Goal: Find specific page/section: Find specific page/section

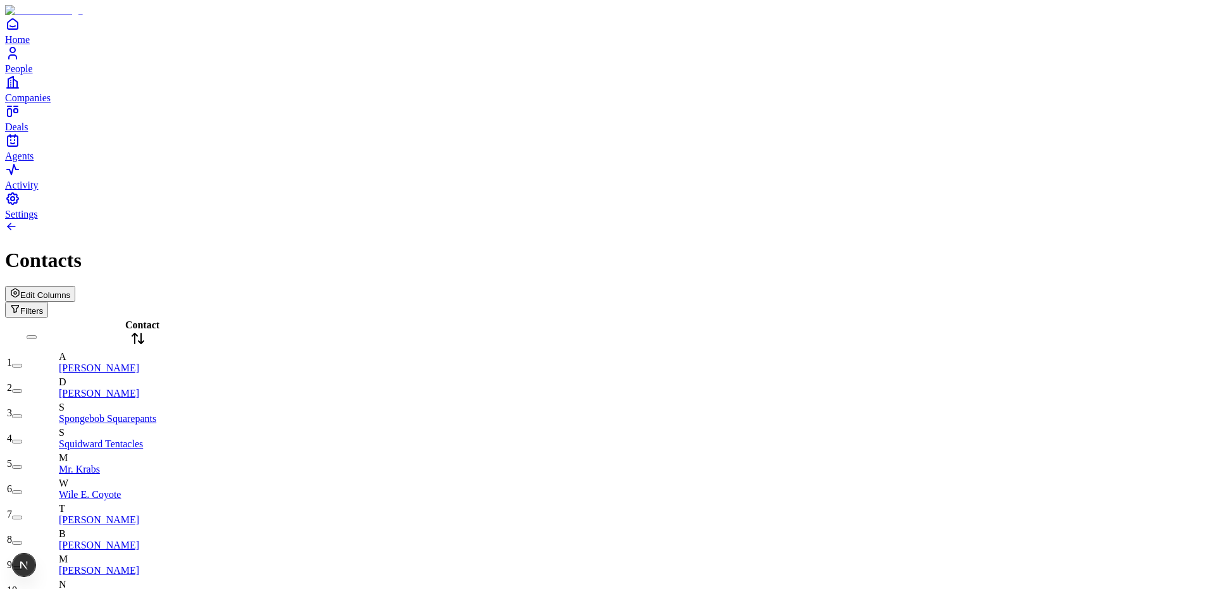
click at [75, 286] on button "Edit Columns" at bounding box center [40, 294] width 70 height 16
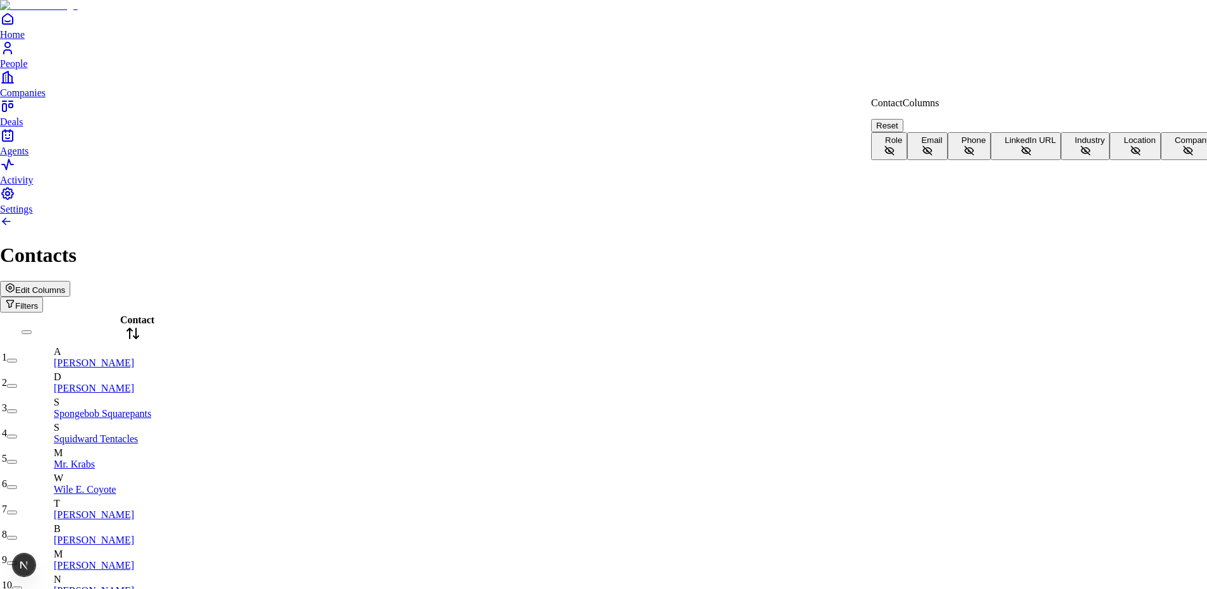
click at [907, 142] on button "Role" at bounding box center [889, 146] width 36 height 28
click at [944, 159] on button "Email" at bounding box center [927, 146] width 40 height 28
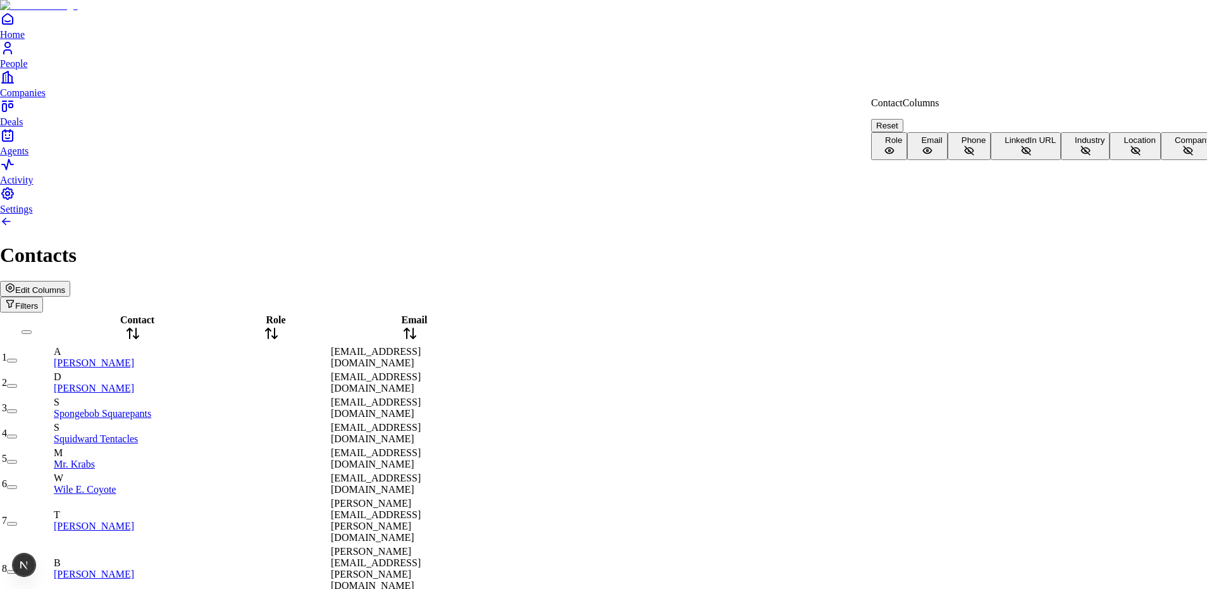
click at [948, 160] on button "Phone" at bounding box center [970, 146] width 44 height 28
click at [1161, 160] on button "Company" at bounding box center [1188, 146] width 55 height 28
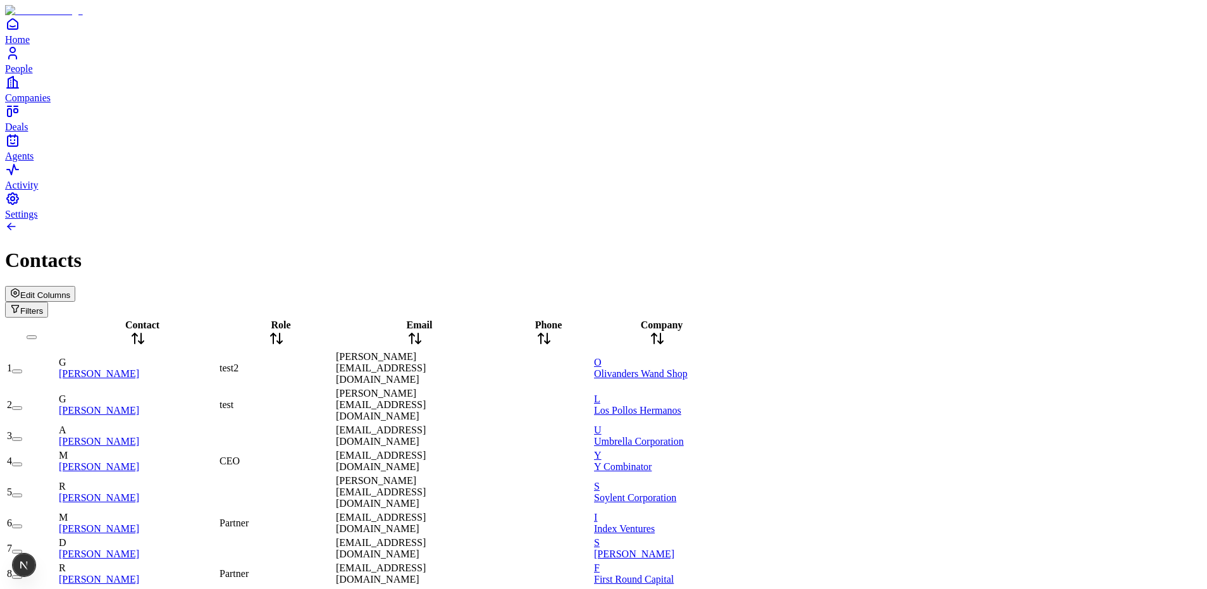
click at [70, 290] on span "Edit Columns" at bounding box center [45, 294] width 50 height 9
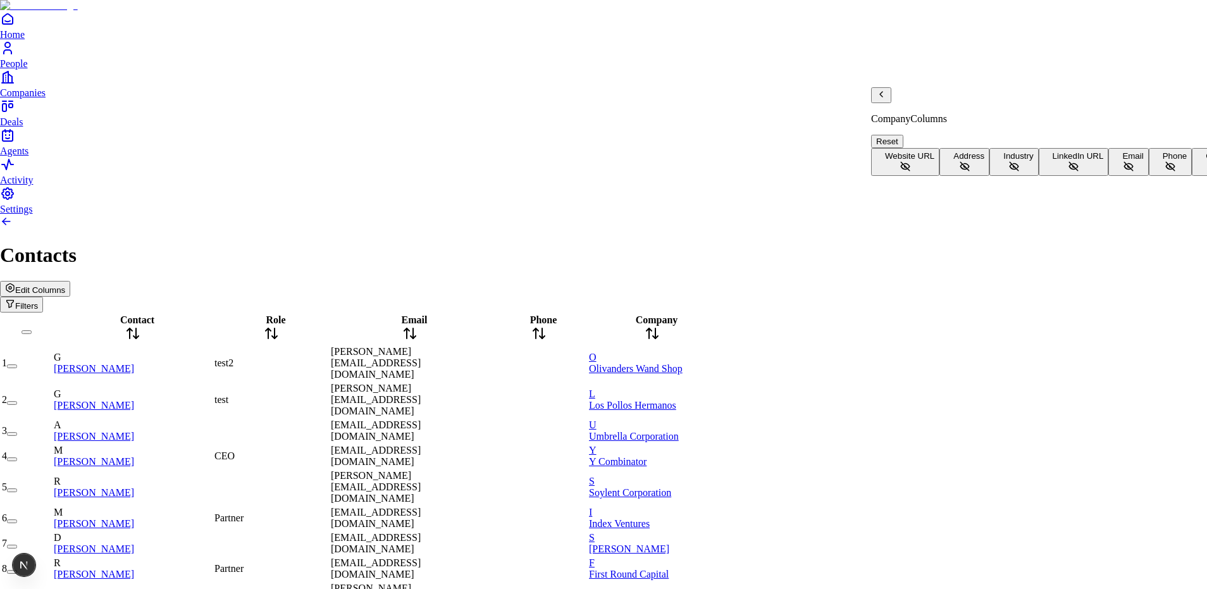
click at [952, 148] on button "Address" at bounding box center [965, 162] width 50 height 28
click at [1003, 158] on span "Industry" at bounding box center [1018, 155] width 30 height 9
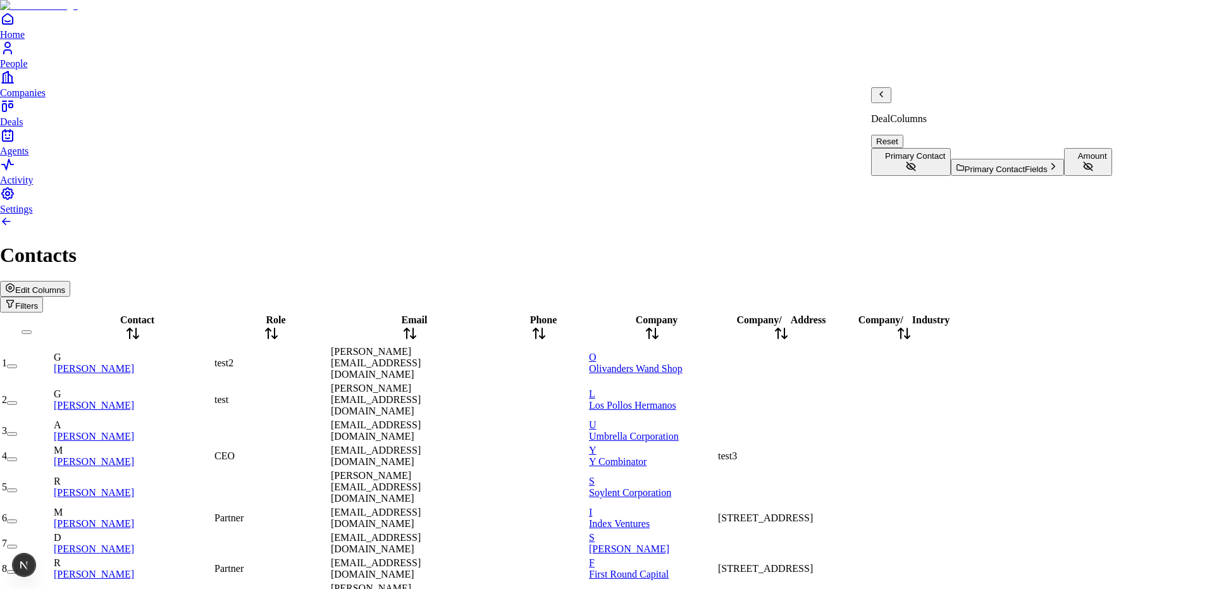
click at [886, 99] on icon "Back" at bounding box center [881, 94] width 10 height 10
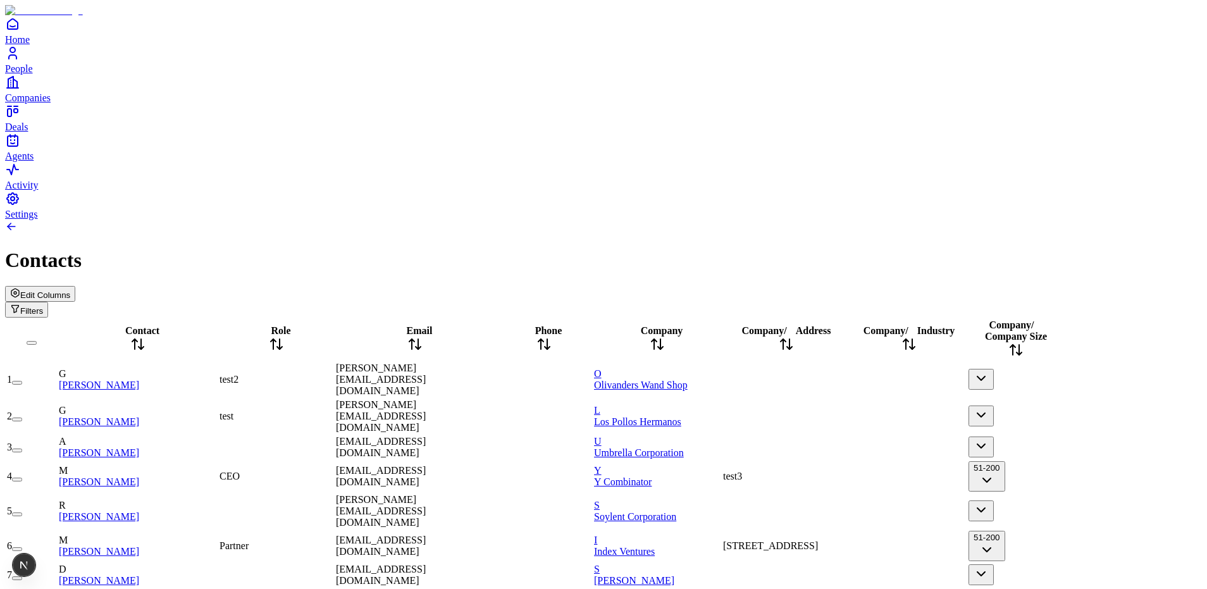
click at [1005, 461] on button "51-200" at bounding box center [987, 476] width 37 height 30
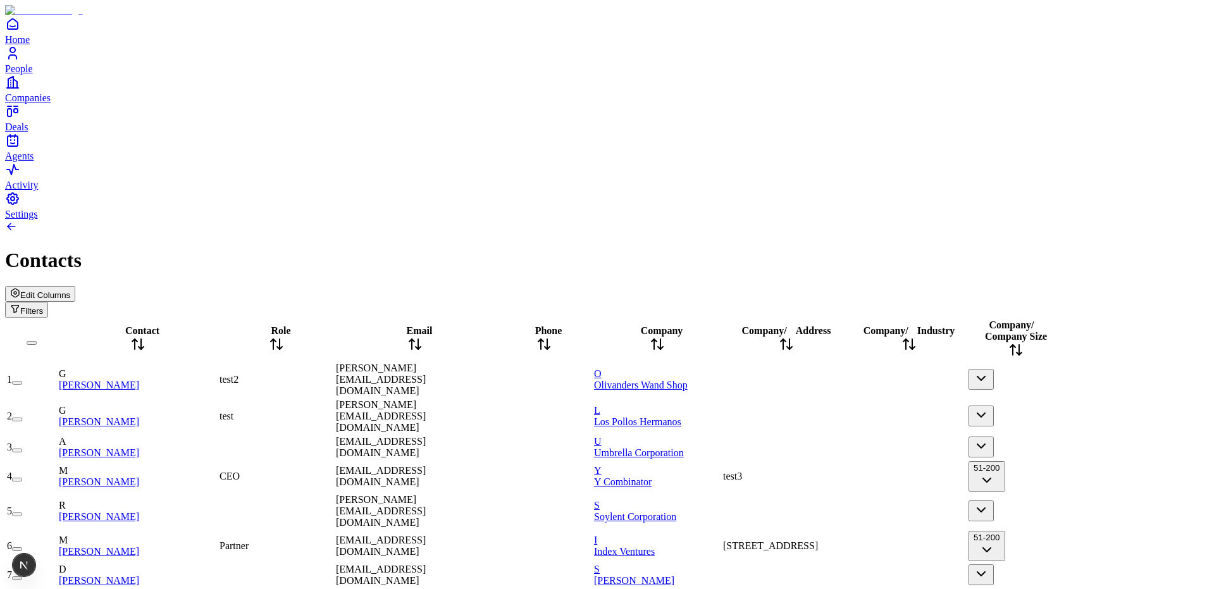
click at [835, 380] on div at bounding box center [786, 380] width 127 height 0
click at [494, 363] on div "ollivander@wandshop.com" at bounding box center [415, 380] width 158 height 34
click at [657, 286] on div "Edit Columns Filters" at bounding box center [603, 302] width 1197 height 32
click at [850, 325] on div "Company / Address" at bounding box center [786, 339] width 127 height 29
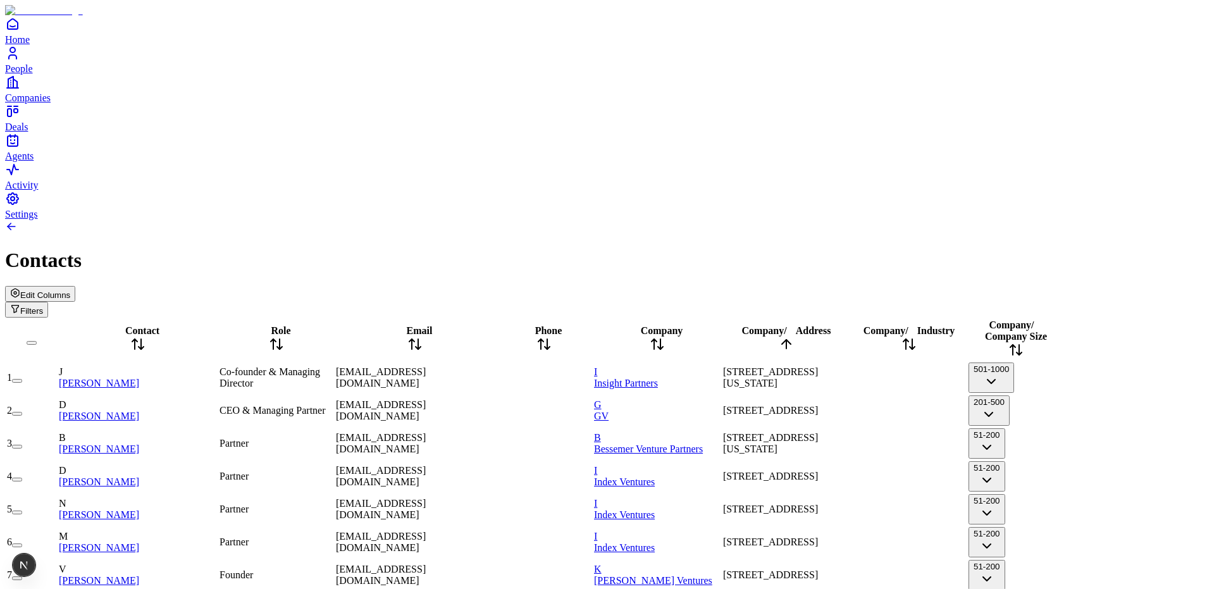
click at [1014, 363] on button "501-1000" at bounding box center [992, 378] width 46 height 30
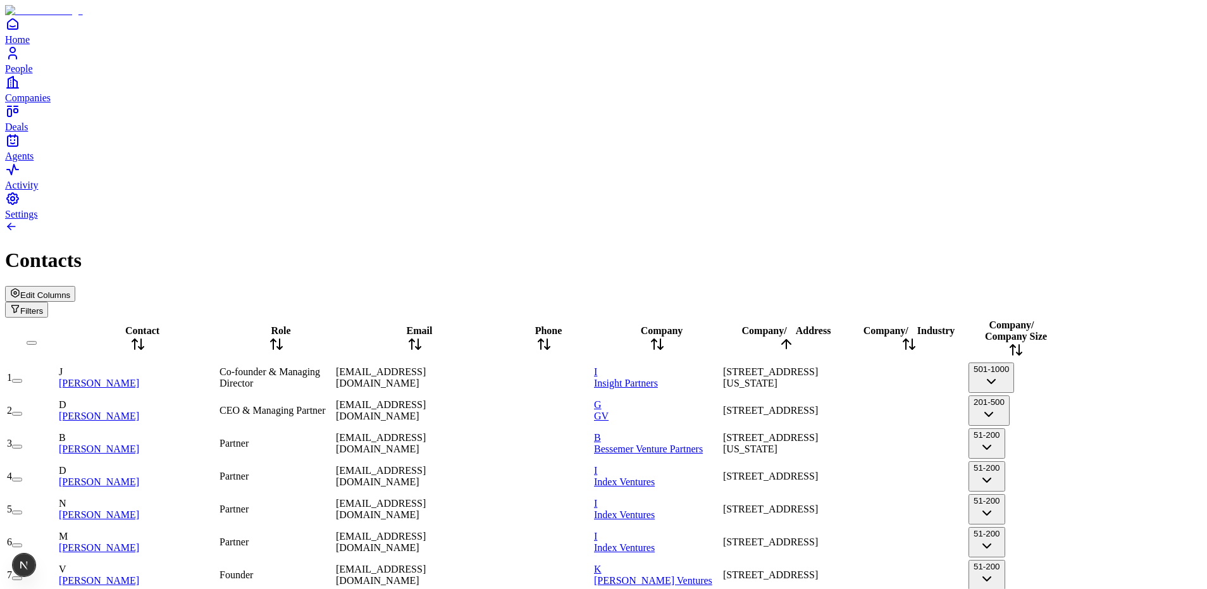
click at [1014, 363] on button "501-1000" at bounding box center [992, 378] width 46 height 30
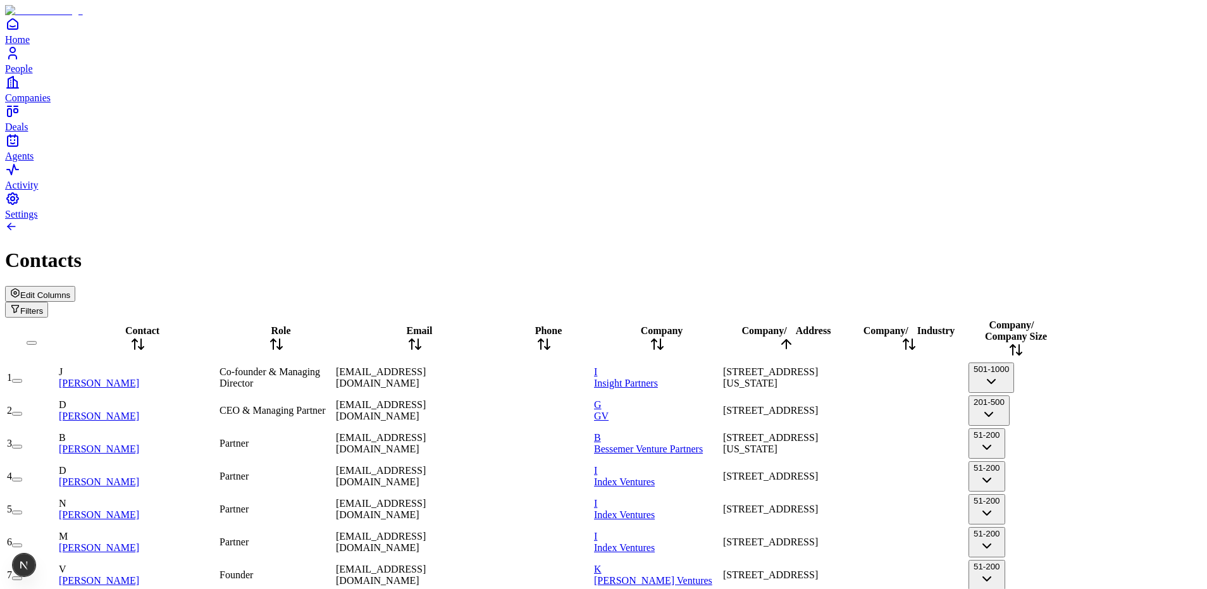
click at [1005, 461] on button "51-200" at bounding box center [987, 476] width 37 height 30
click at [818, 366] on span "1114 Avenue of the Americas, 36th Floor, New York, NY 10036, USA" at bounding box center [770, 377] width 95 height 22
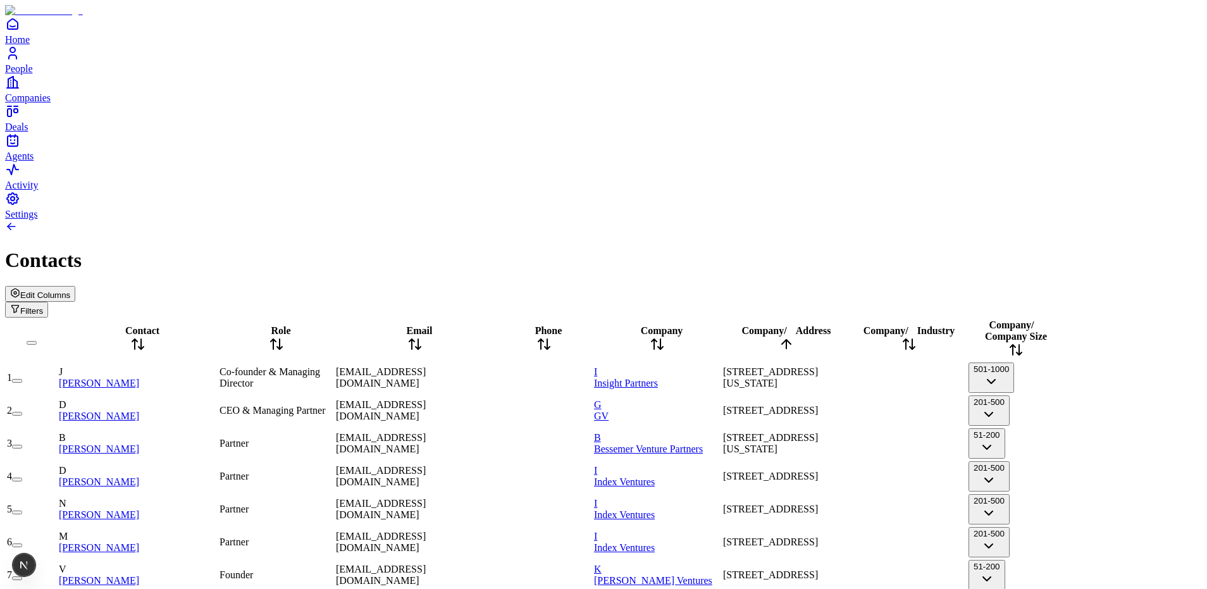
click at [588, 286] on div "Edit Columns Filters" at bounding box center [603, 302] width 1197 height 32
click at [48, 302] on button "Filters" at bounding box center [26, 310] width 43 height 16
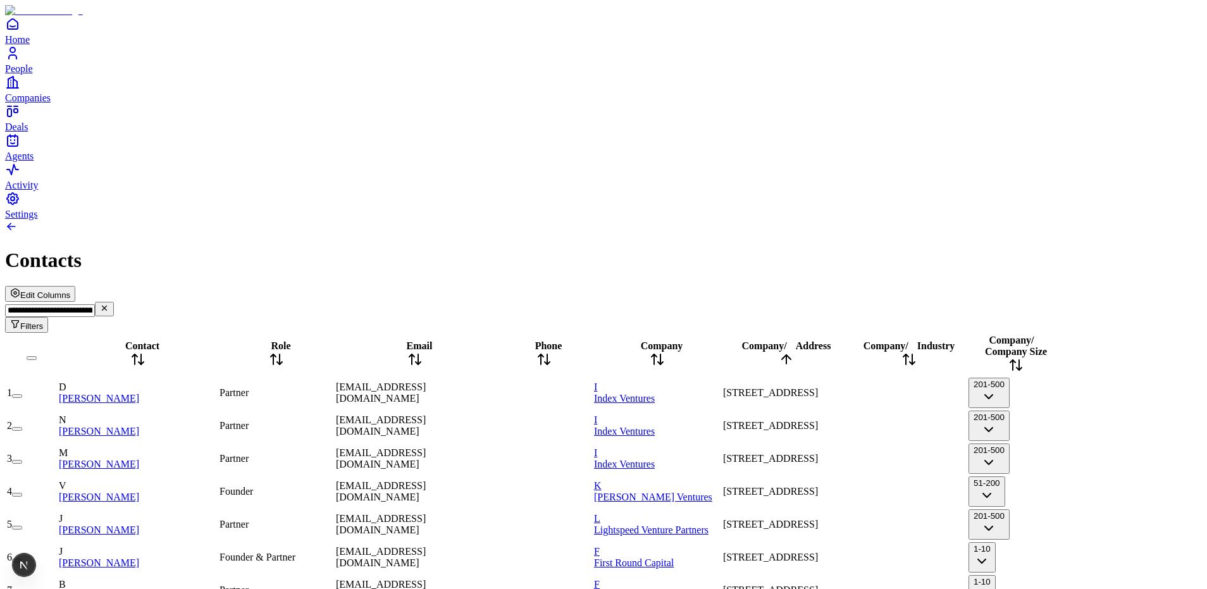
click at [538, 286] on div "**********" at bounding box center [603, 309] width 1197 height 47
click at [95, 304] on input "**********" at bounding box center [50, 310] width 90 height 13
drag, startPoint x: 1007, startPoint y: 75, endPoint x: 1110, endPoint y: 72, distance: 103.8
click at [95, 304] on input "**********" at bounding box center [50, 310] width 90 height 13
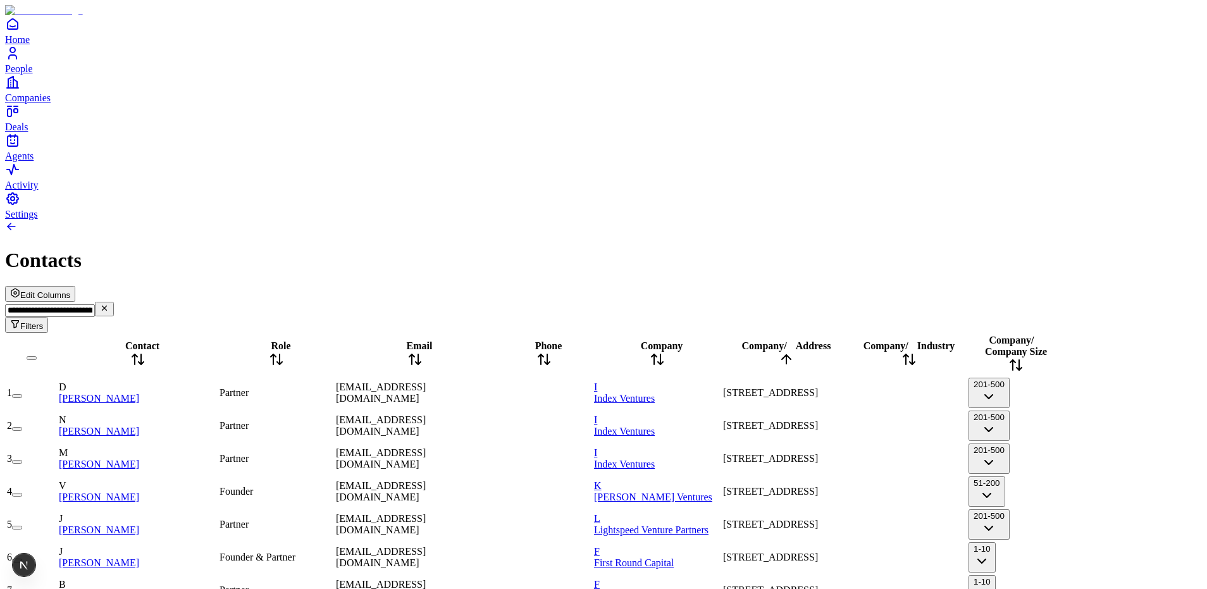
click at [95, 304] on input "**********" at bounding box center [50, 310] width 90 height 13
drag, startPoint x: 1009, startPoint y: 76, endPoint x: 1079, endPoint y: 77, distance: 69.6
click at [95, 304] on input "**********" at bounding box center [50, 310] width 90 height 13
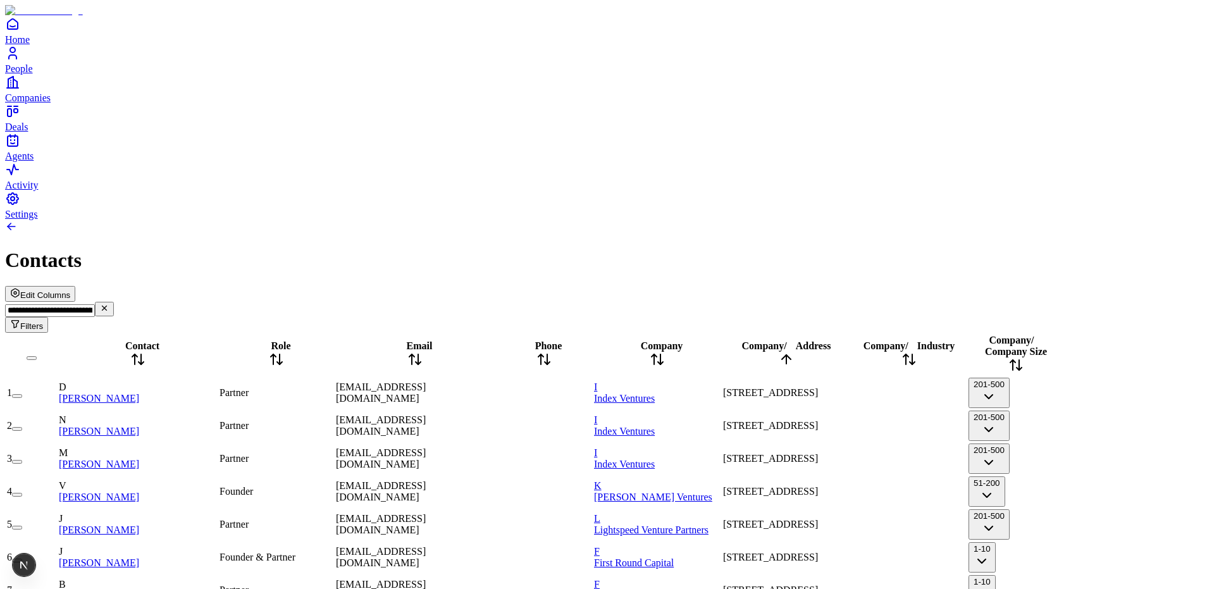
drag, startPoint x: 1079, startPoint y: 77, endPoint x: 978, endPoint y: 71, distance: 100.7
click at [95, 304] on input "**********" at bounding box center [50, 310] width 90 height 13
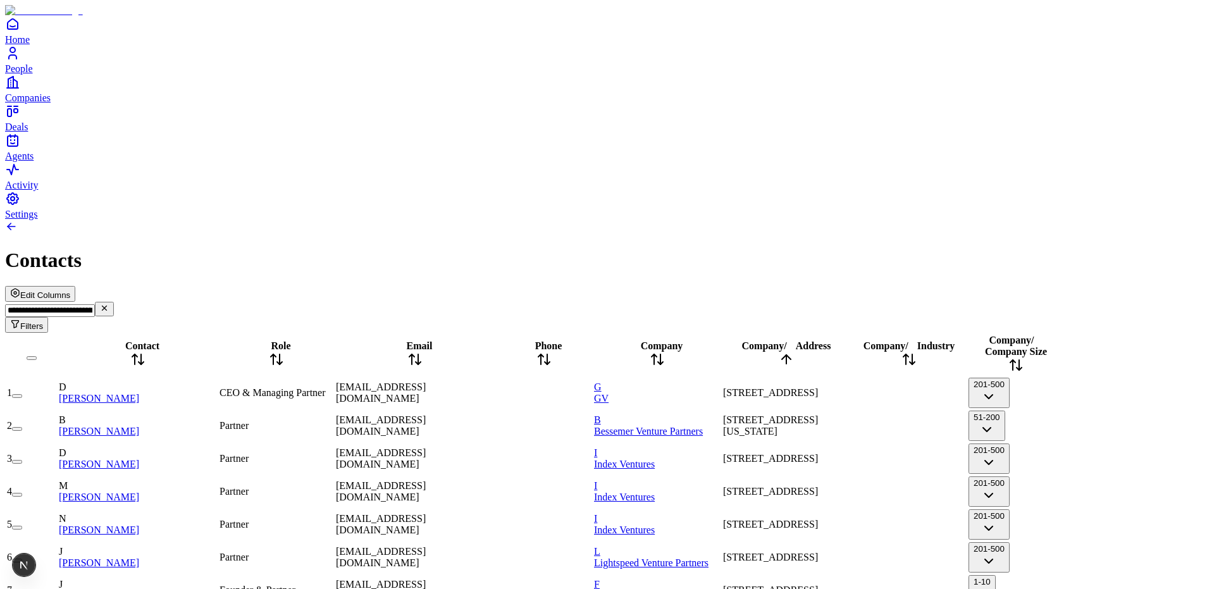
type input "**********"
click at [680, 249] on div "Contacts" at bounding box center [603, 260] width 1197 height 23
click at [95, 304] on input "**********" at bounding box center [50, 310] width 90 height 13
click at [18, 224] on link at bounding box center [11, 229] width 13 height 11
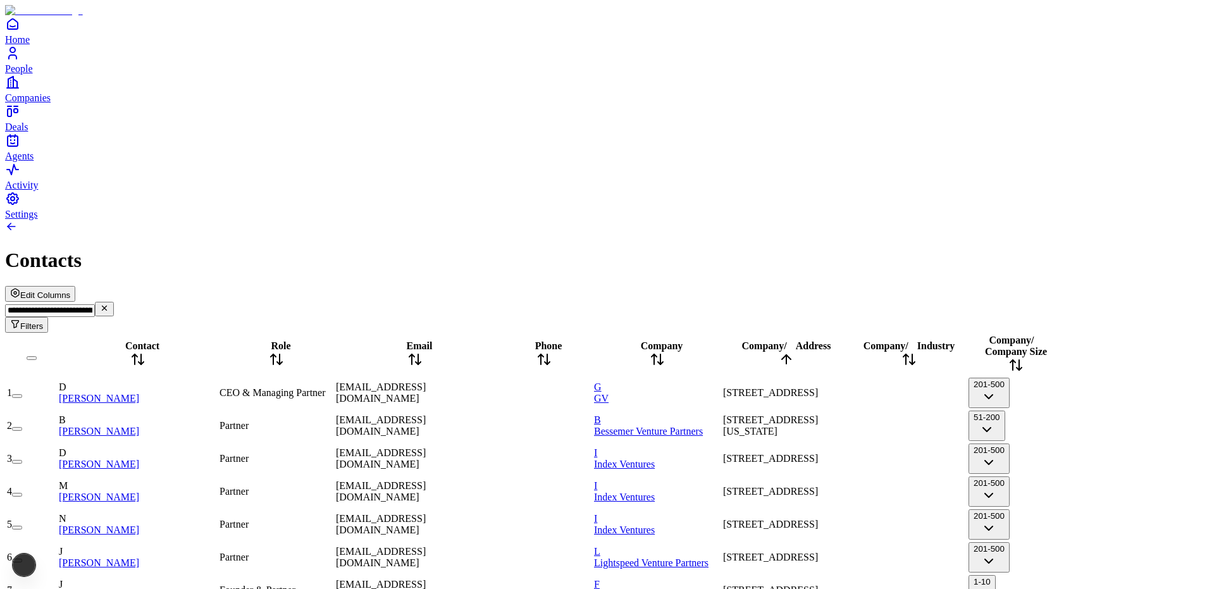
click at [95, 304] on input "**********" at bounding box center [50, 310] width 90 height 13
drag, startPoint x: 1022, startPoint y: 70, endPoint x: 1009, endPoint y: 82, distance: 17.9
click at [95, 304] on input "**********" at bounding box center [50, 310] width 90 height 13
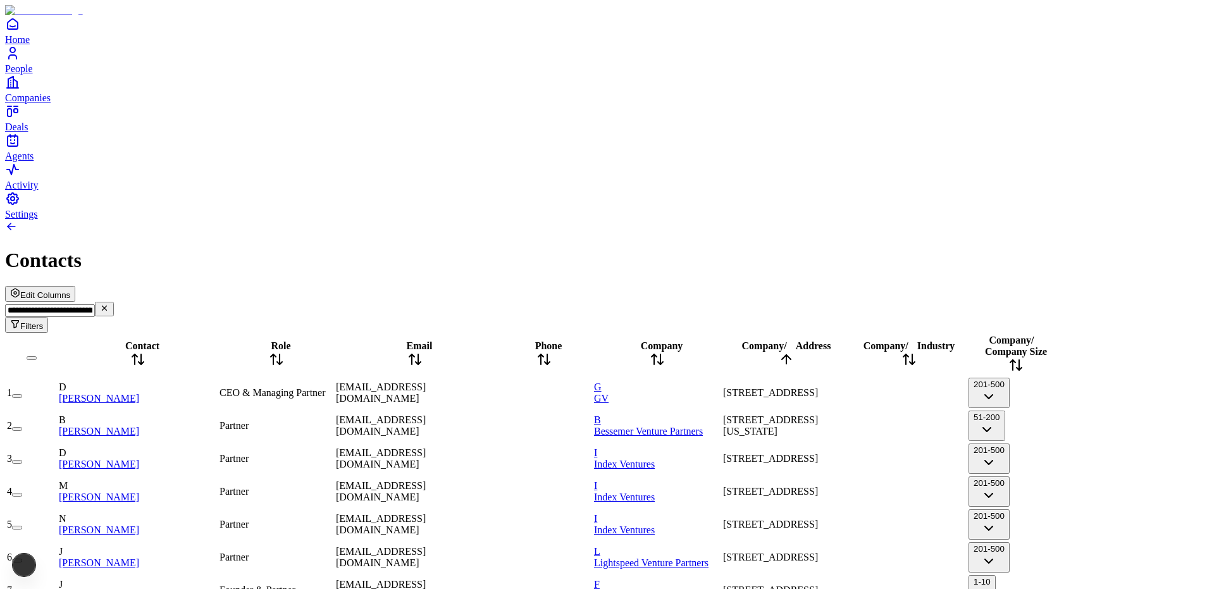
click at [18, 224] on link at bounding box center [11, 229] width 13 height 11
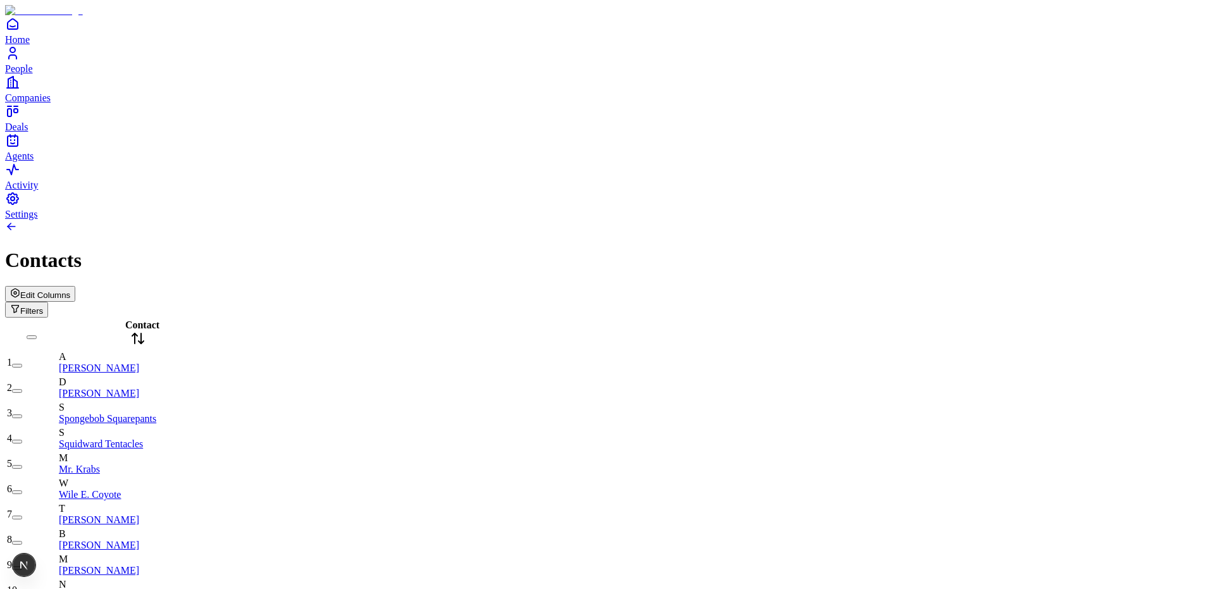
click at [48, 302] on button "Filters" at bounding box center [26, 310] width 43 height 16
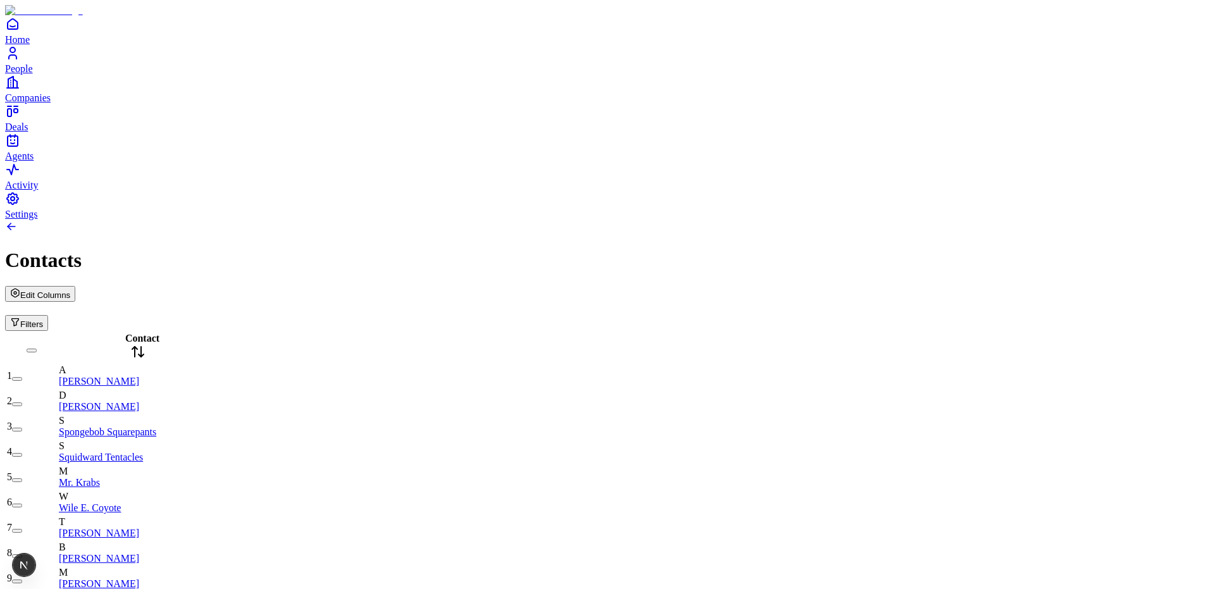
click at [704, 249] on div "Contacts" at bounding box center [603, 260] width 1197 height 23
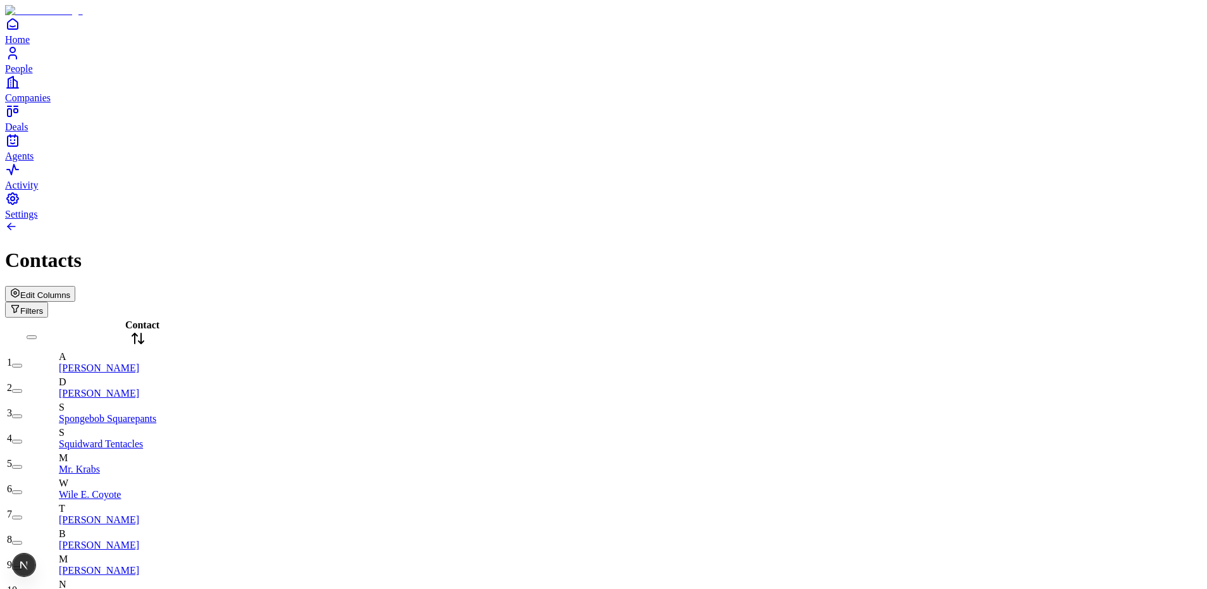
click at [19, 306] on icon "Open natural language filter" at bounding box center [15, 309] width 7 height 7
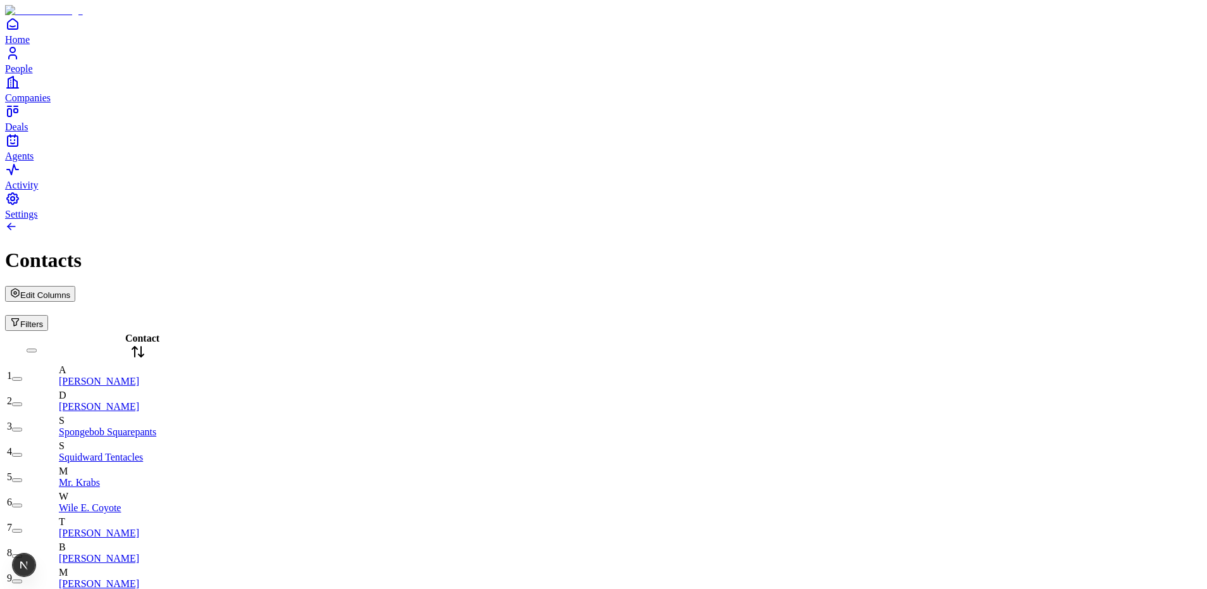
click at [433, 249] on div "Contacts" at bounding box center [603, 260] width 1197 height 23
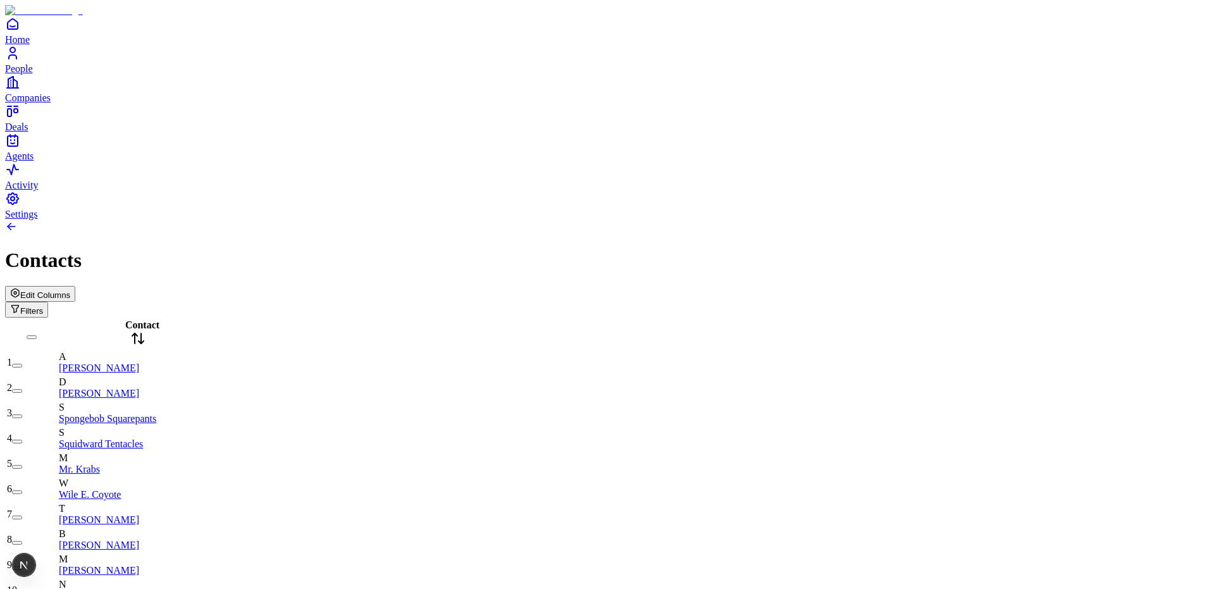
scroll to position [1881, 0]
click at [70, 290] on span "Edit Columns" at bounding box center [45, 294] width 50 height 9
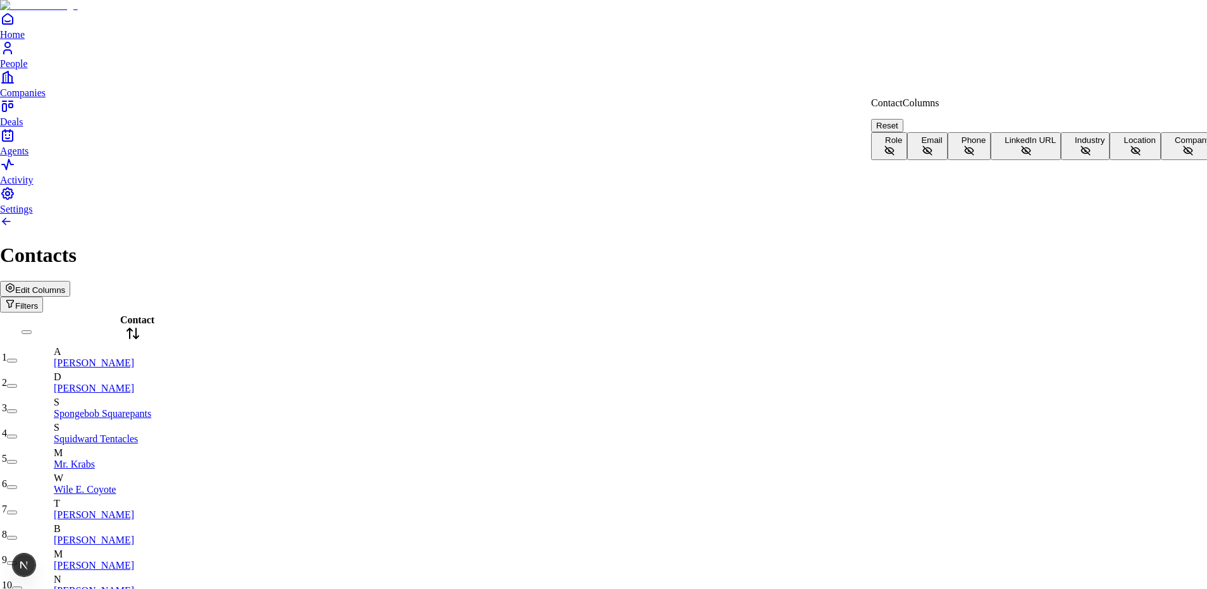
click at [907, 139] on button "Role" at bounding box center [889, 146] width 36 height 28
click at [947, 156] on button "Email" at bounding box center [927, 146] width 40 height 28
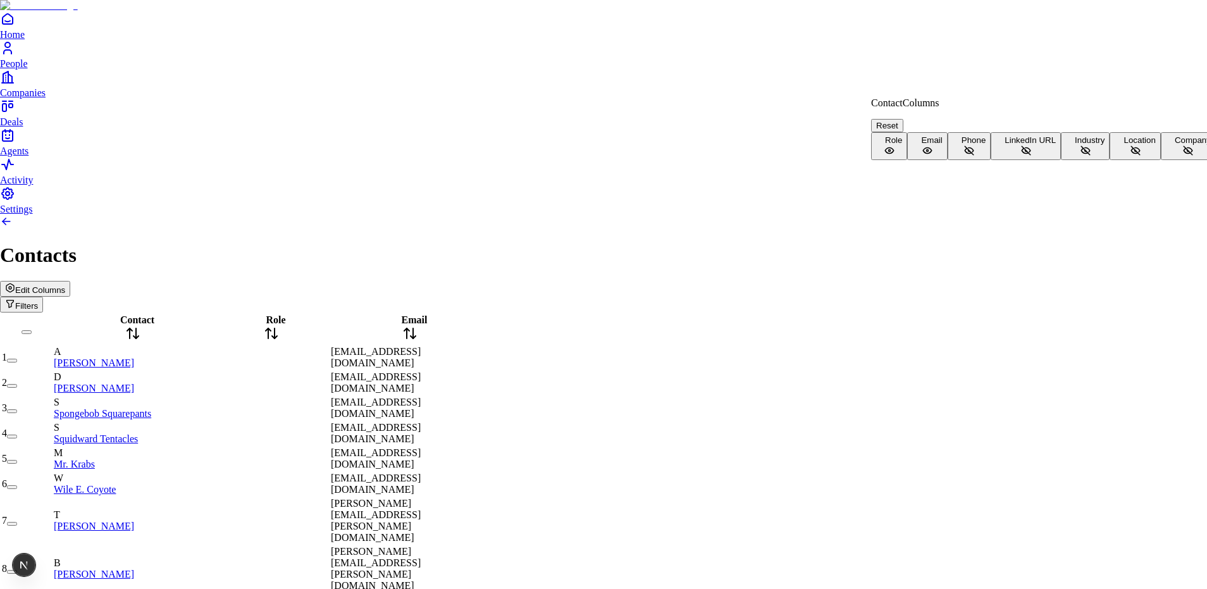
scroll to position [28, 0]
click at [1161, 160] on button "Company" at bounding box center [1188, 146] width 55 height 28
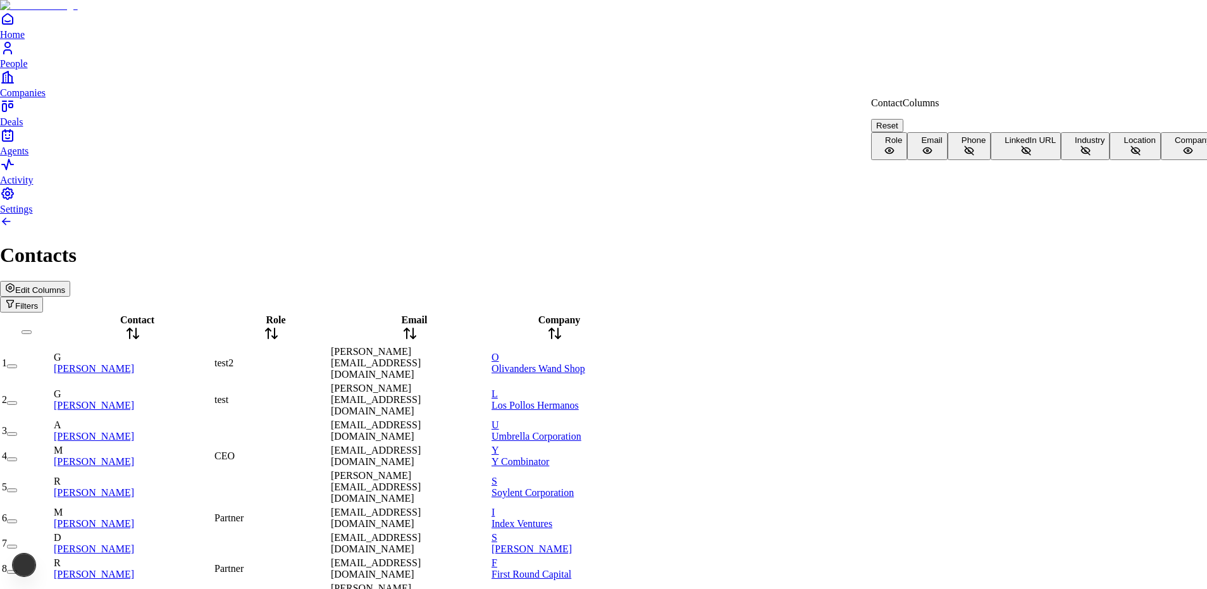
scroll to position [2199, 0]
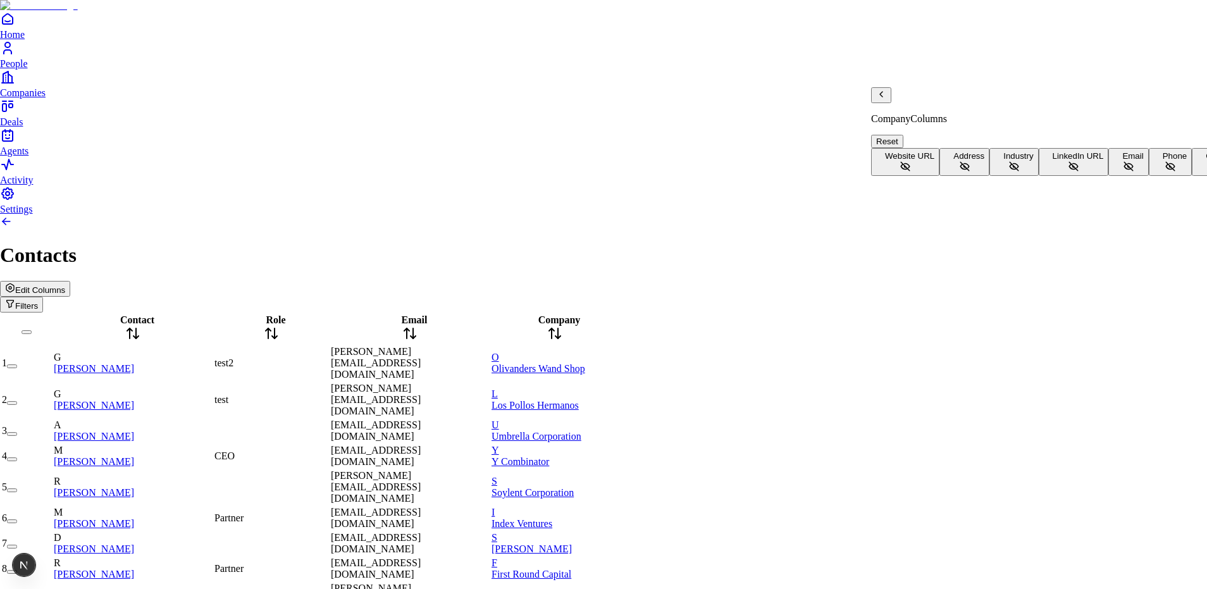
scroll to position [82, 0]
click at [990, 176] on button "Industry" at bounding box center [1014, 162] width 49 height 28
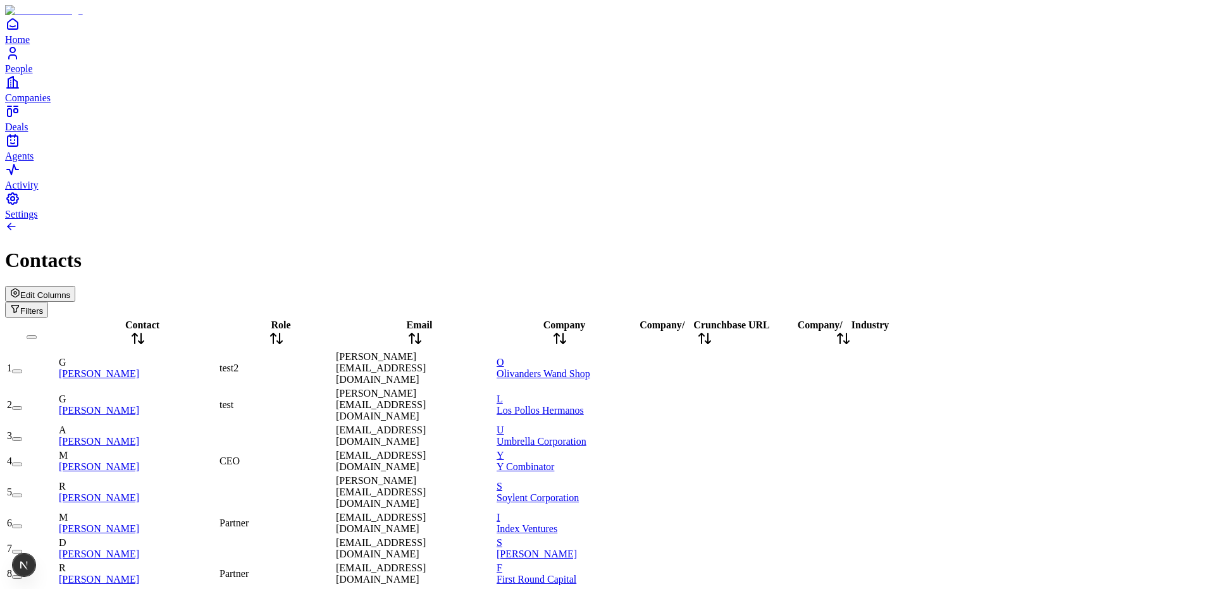
scroll to position [0, 0]
click at [70, 290] on span "Edit Columns" at bounding box center [45, 294] width 50 height 9
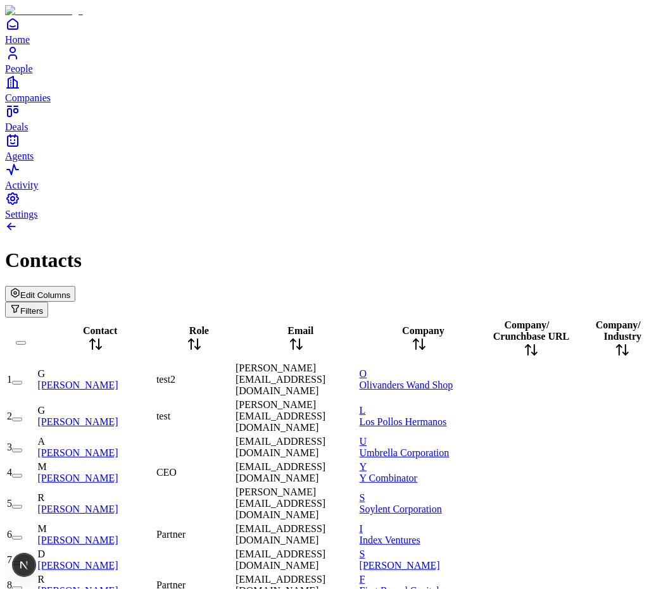
click at [22, 381] on button "button" at bounding box center [17, 383] width 10 height 4
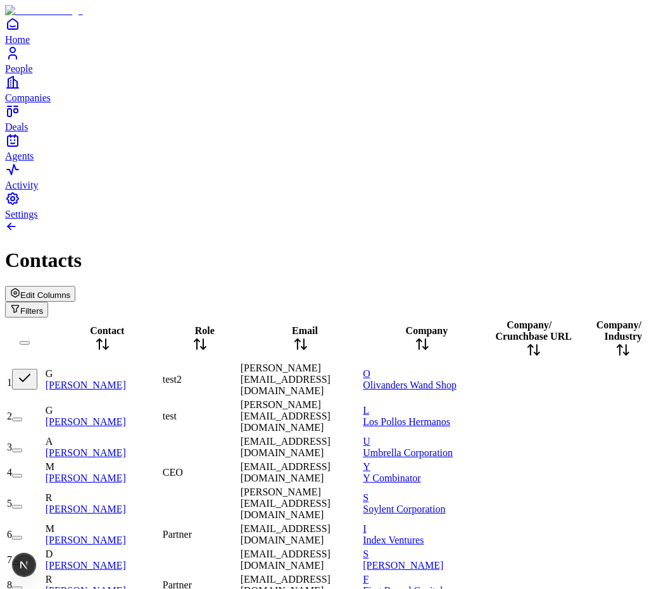
click at [22, 418] on button "button" at bounding box center [17, 420] width 10 height 4
click at [22, 449] on button "button" at bounding box center [17, 451] width 10 height 4
click at [37, 437] on button "button" at bounding box center [24, 447] width 25 height 21
click at [37, 406] on button "button" at bounding box center [24, 416] width 25 height 21
click at [37, 369] on button "button" at bounding box center [24, 379] width 25 height 21
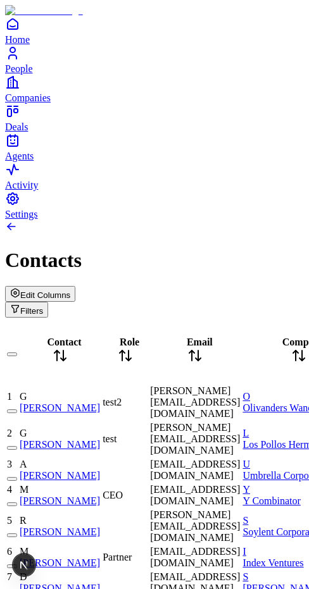
click at [30, 45] on link "Home" at bounding box center [154, 30] width 299 height 28
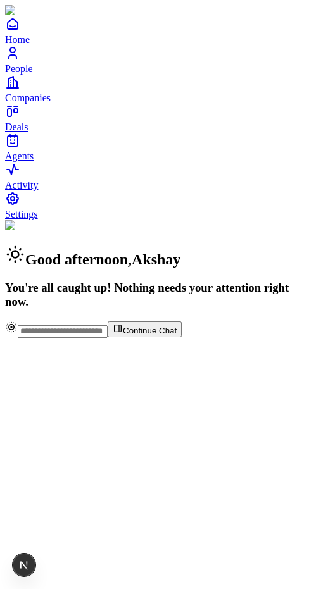
click at [33, 74] on span "People" at bounding box center [19, 68] width 28 height 11
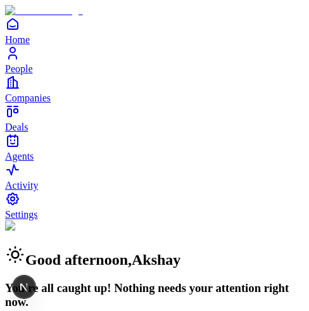
click at [49, 220] on img at bounding box center [34, 225] width 59 height 11
click at [54, 220] on img at bounding box center [34, 225] width 59 height 11
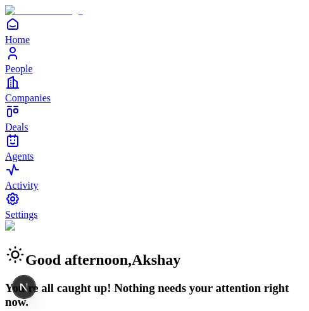
click at [54, 220] on img at bounding box center [34, 225] width 59 height 11
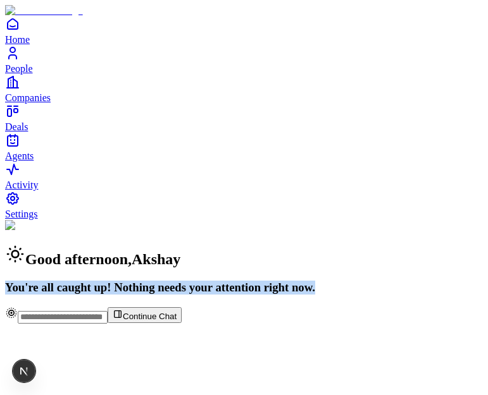
drag, startPoint x: 290, startPoint y: 73, endPoint x: 258, endPoint y: 181, distance: 112.3
click at [258, 220] on div "Good afternoon , Akshay You're all caught up! Nothing needs your attention righ…" at bounding box center [244, 257] width 478 height 75
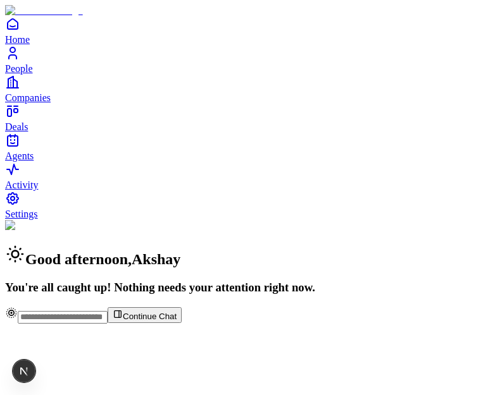
click at [261, 220] on div "Good afternoon , Akshay You're all caught up! Nothing needs your attention righ…" at bounding box center [244, 257] width 478 height 75
drag, startPoint x: 268, startPoint y: 172, endPoint x: 237, endPoint y: 159, distance: 33.5
click at [238, 220] on div "Good afternoon , Akshay You're all caught up! Nothing needs your attention righ…" at bounding box center [244, 257] width 478 height 75
click at [40, 220] on img at bounding box center [34, 225] width 59 height 11
click at [44, 220] on img at bounding box center [34, 225] width 59 height 11
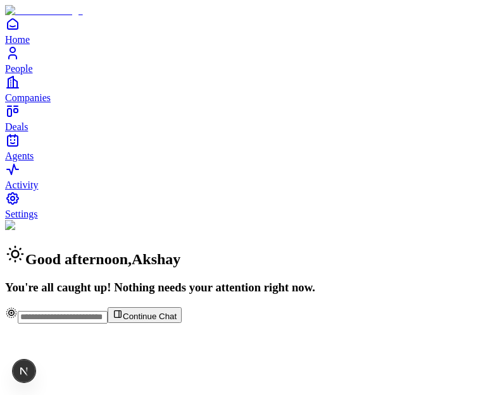
click at [49, 220] on img at bounding box center [34, 225] width 59 height 11
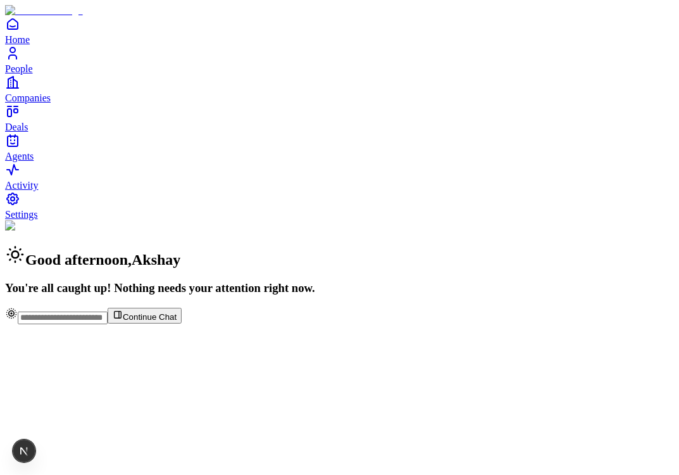
click at [47, 220] on img at bounding box center [34, 225] width 59 height 11
